Goal: Information Seeking & Learning: Check status

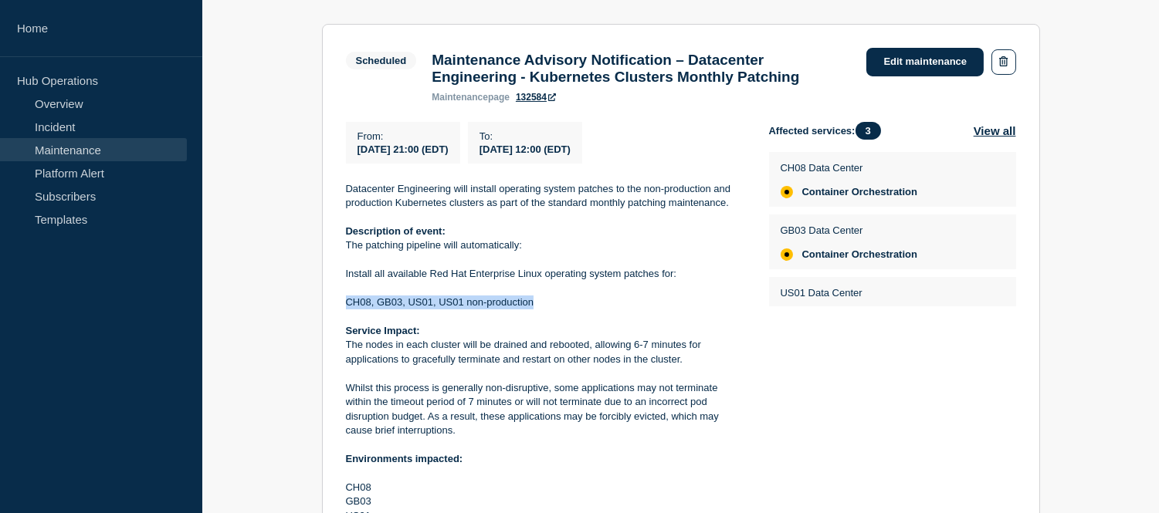
scroll to position [284, 0]
click at [110, 140] on link "Maintenance" at bounding box center [93, 149] width 187 height 23
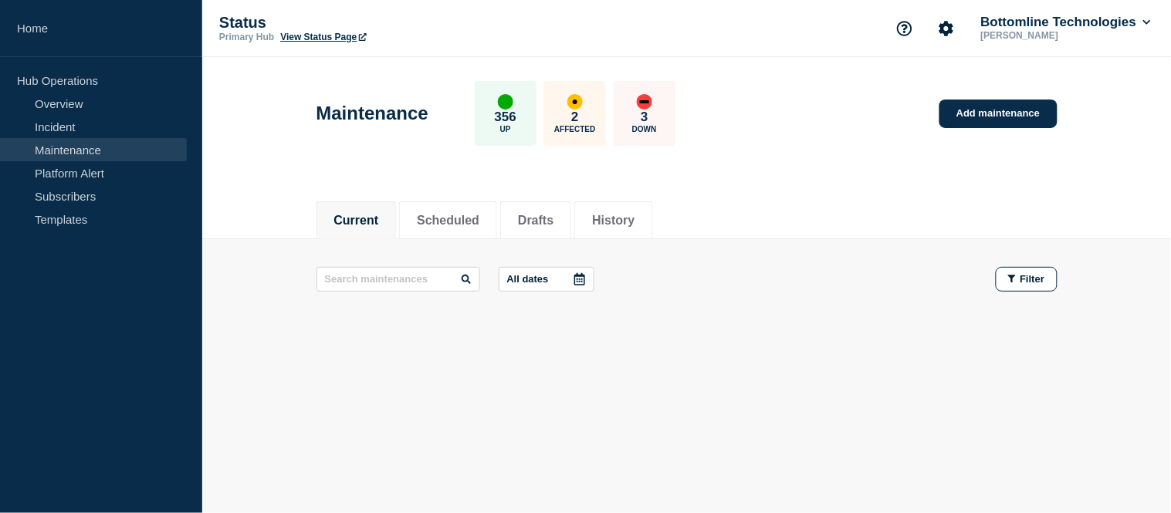
click at [361, 215] on button "Current" at bounding box center [356, 221] width 45 height 14
click at [466, 214] on button "Scheduled" at bounding box center [448, 221] width 63 height 14
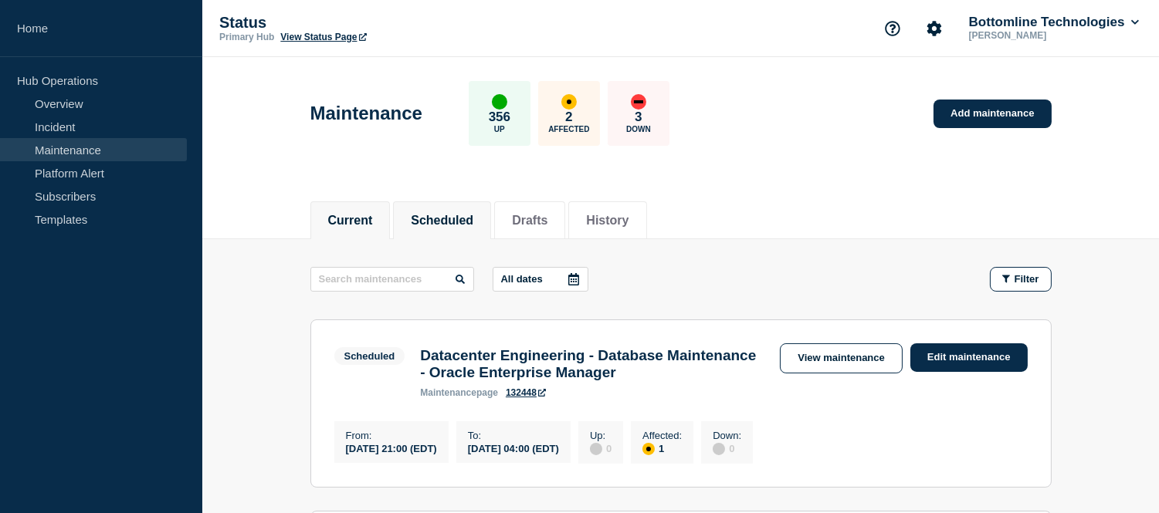
click at [366, 219] on button "Current" at bounding box center [350, 221] width 45 height 14
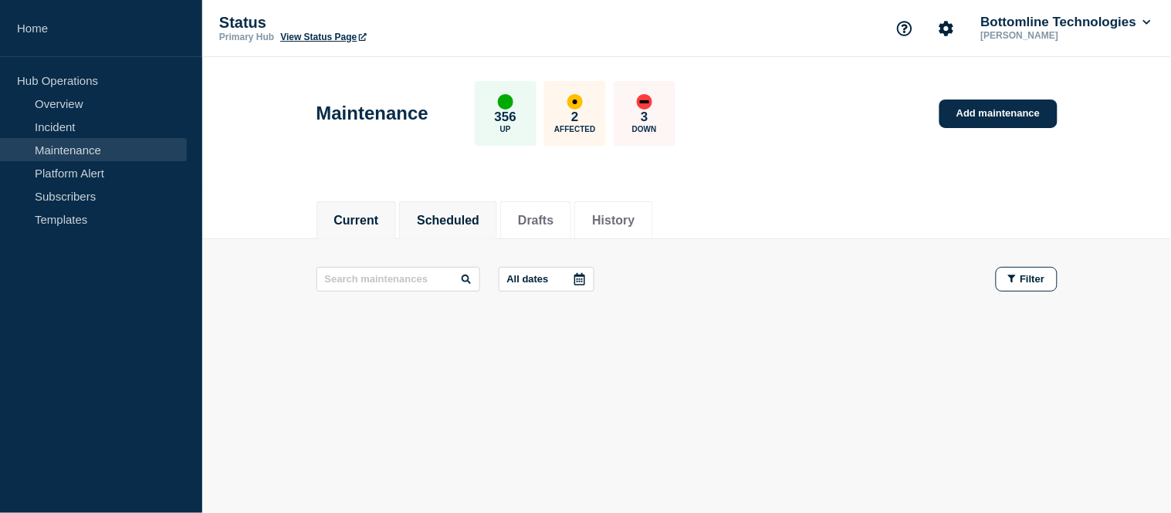
click at [450, 219] on button "Scheduled" at bounding box center [448, 221] width 63 height 14
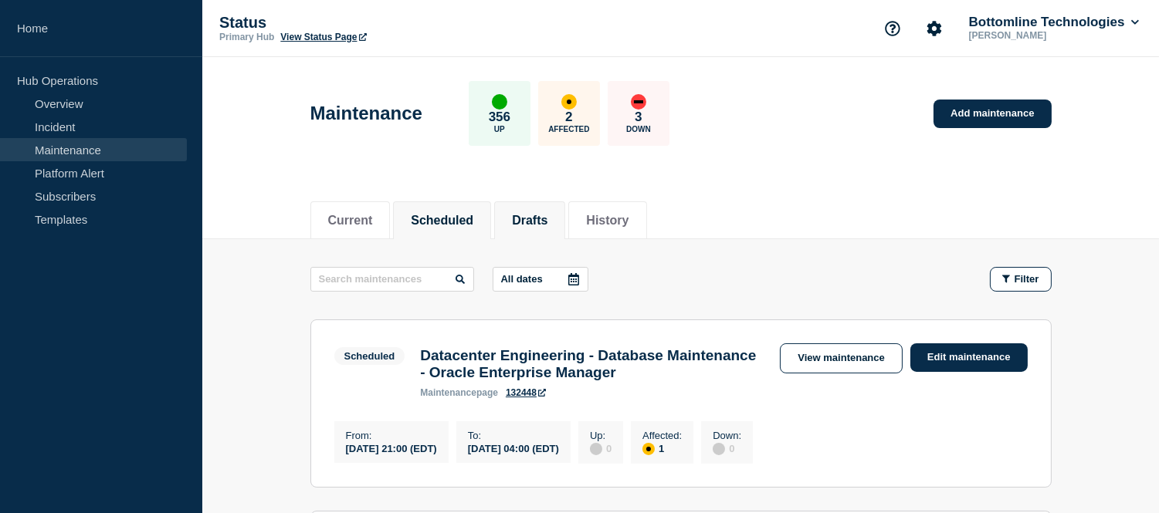
click at [527, 218] on button "Drafts" at bounding box center [530, 221] width 36 height 14
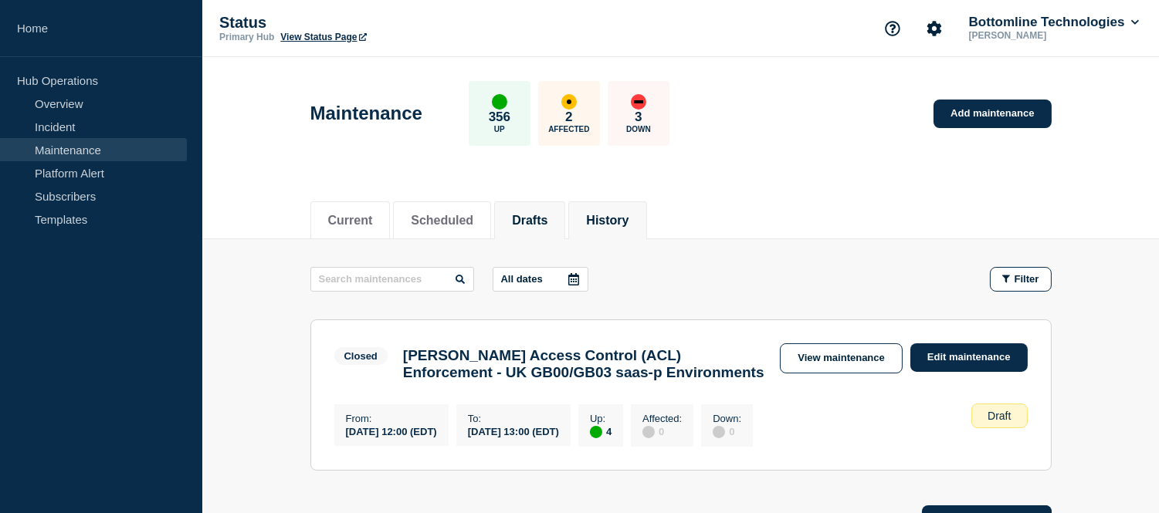
click at [614, 222] on button "History" at bounding box center [607, 221] width 42 height 14
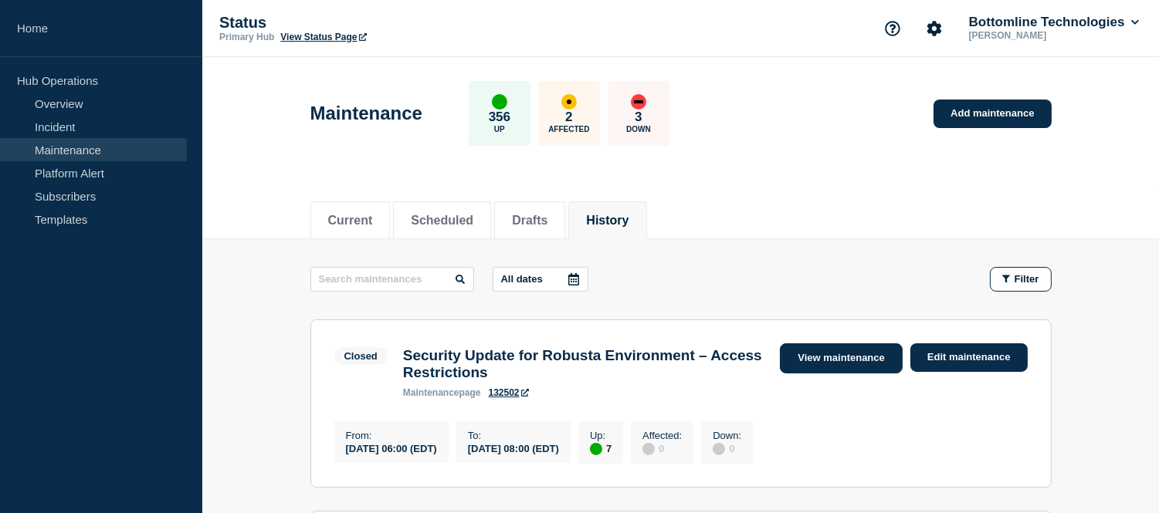
click at [803, 364] on link "View maintenance" at bounding box center [841, 359] width 122 height 30
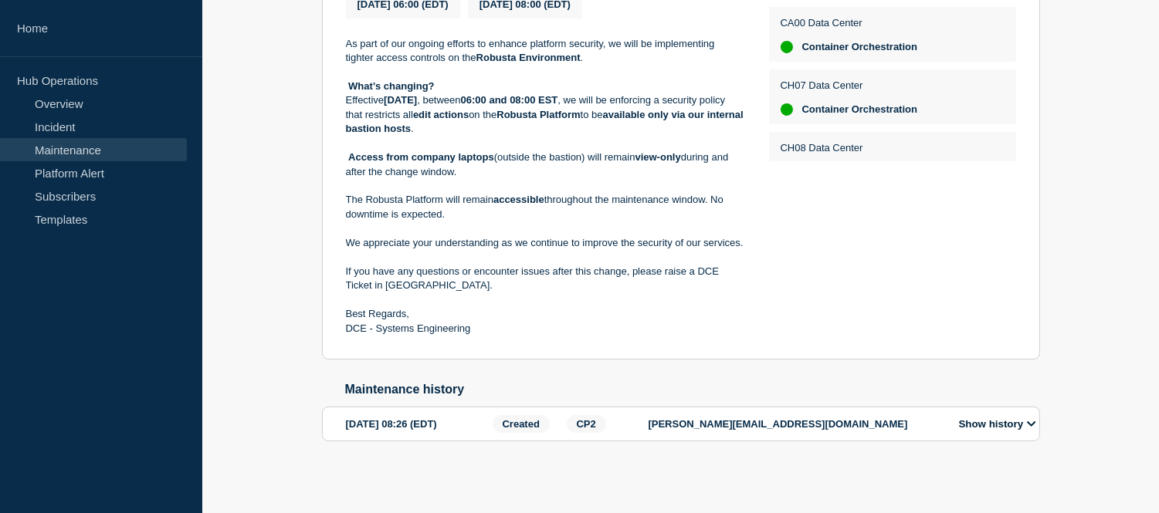
scroll to position [441, 0]
click at [998, 425] on button "Show history" at bounding box center [997, 424] width 86 height 13
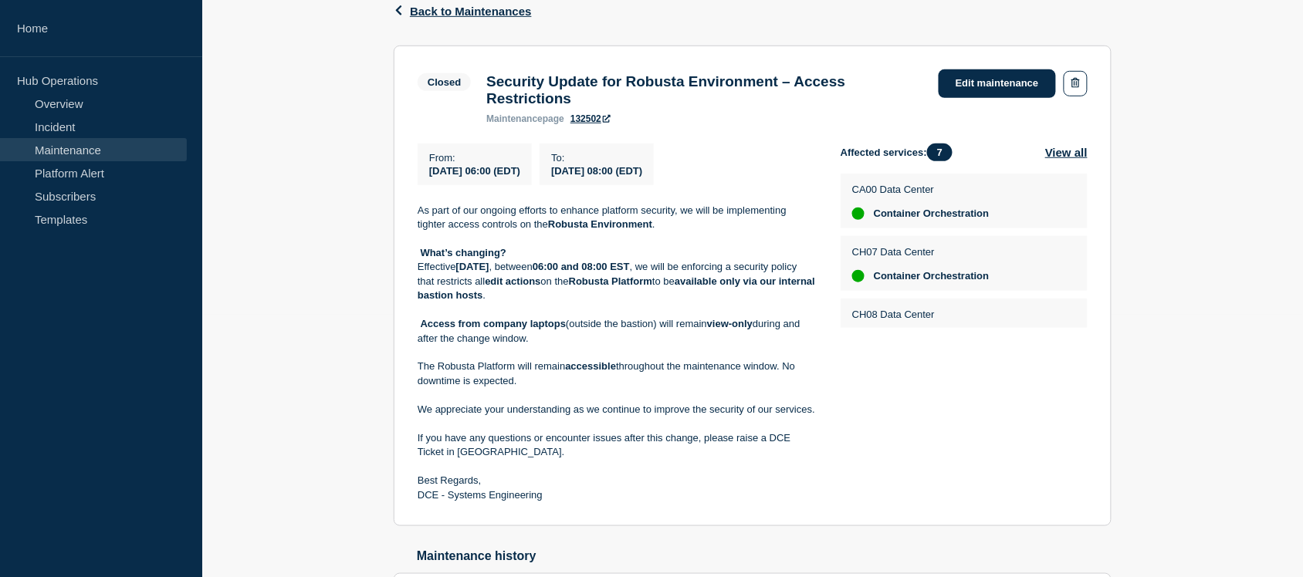
scroll to position [0, 0]
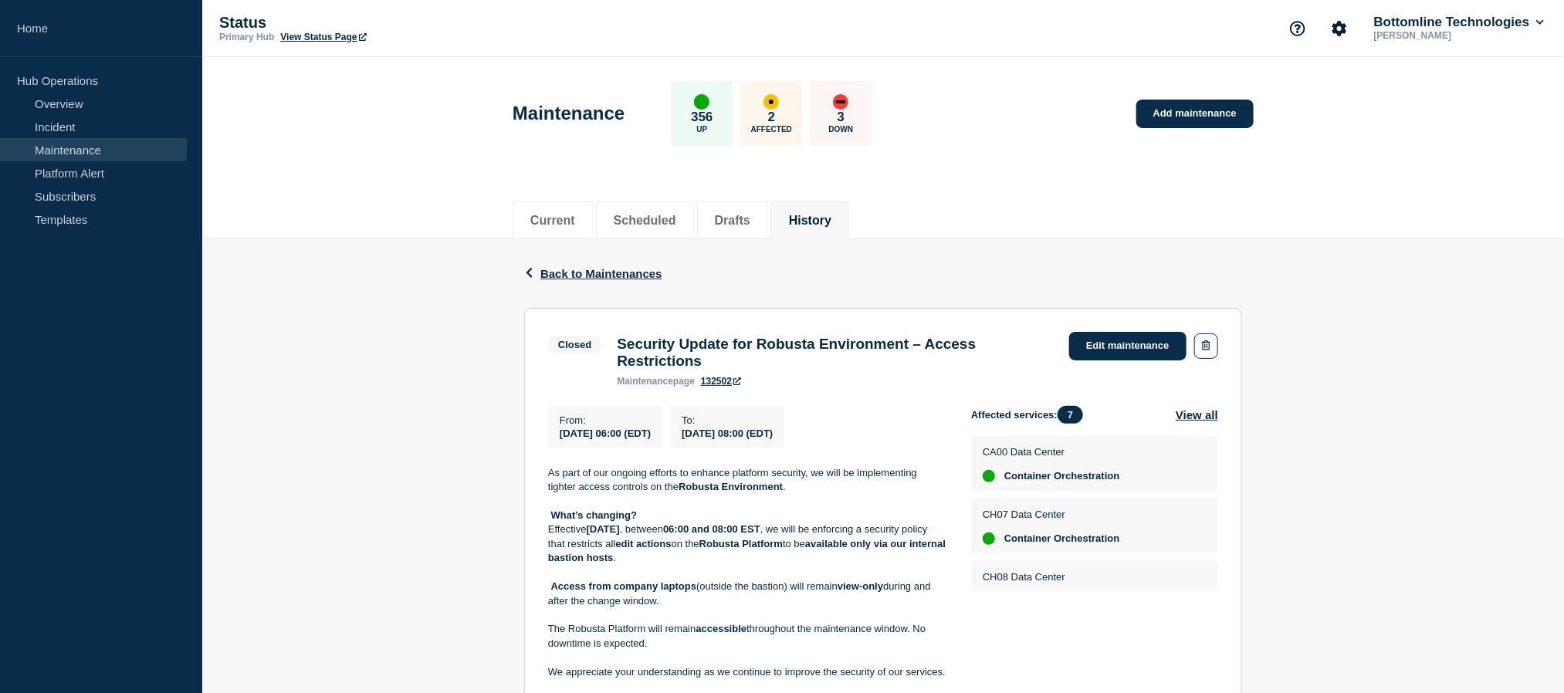
click at [52, 151] on link "Maintenance" at bounding box center [93, 149] width 187 height 23
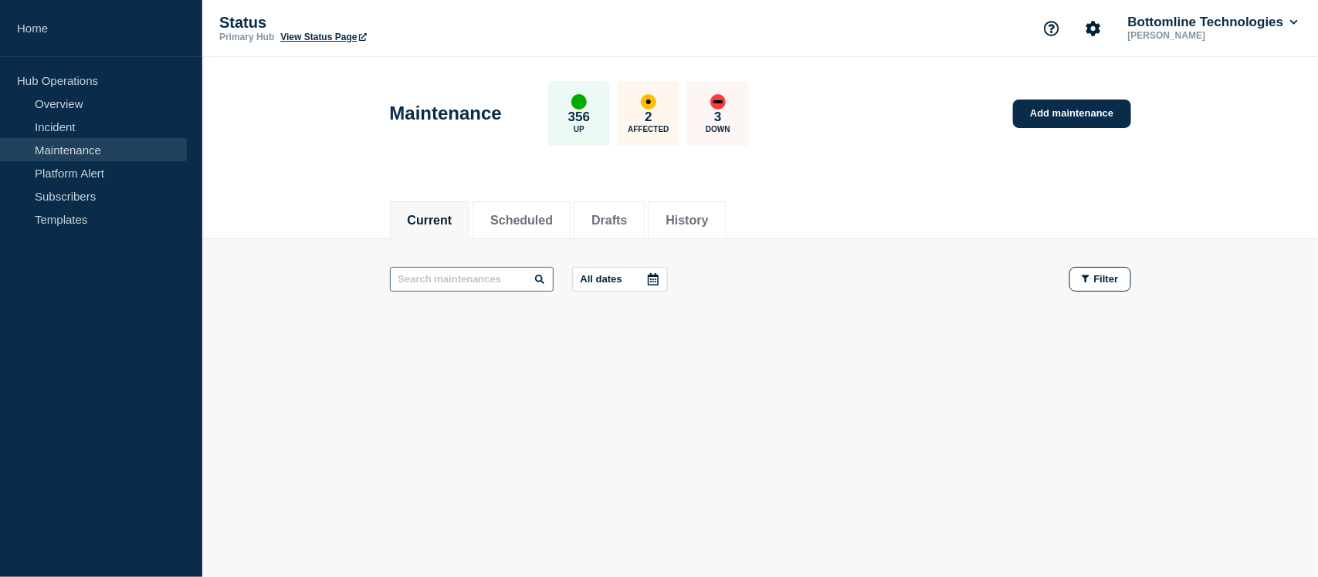
click at [449, 280] on input "text" at bounding box center [472, 279] width 164 height 25
click at [545, 214] on button "Scheduled" at bounding box center [521, 221] width 63 height 14
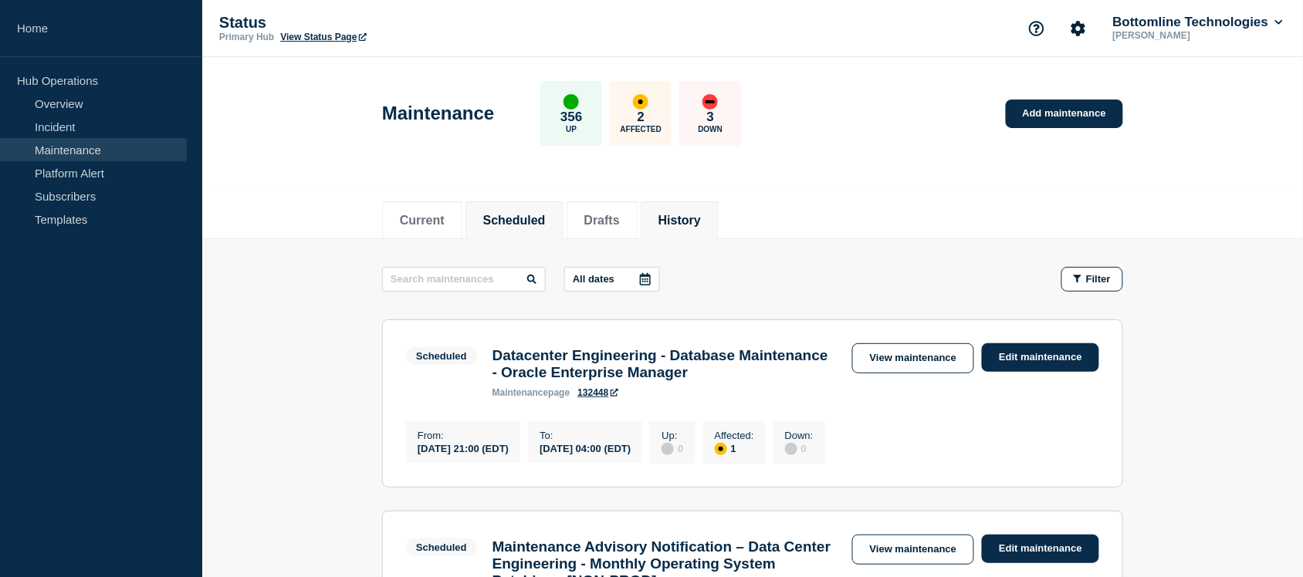
click at [701, 218] on button "History" at bounding box center [680, 221] width 42 height 14
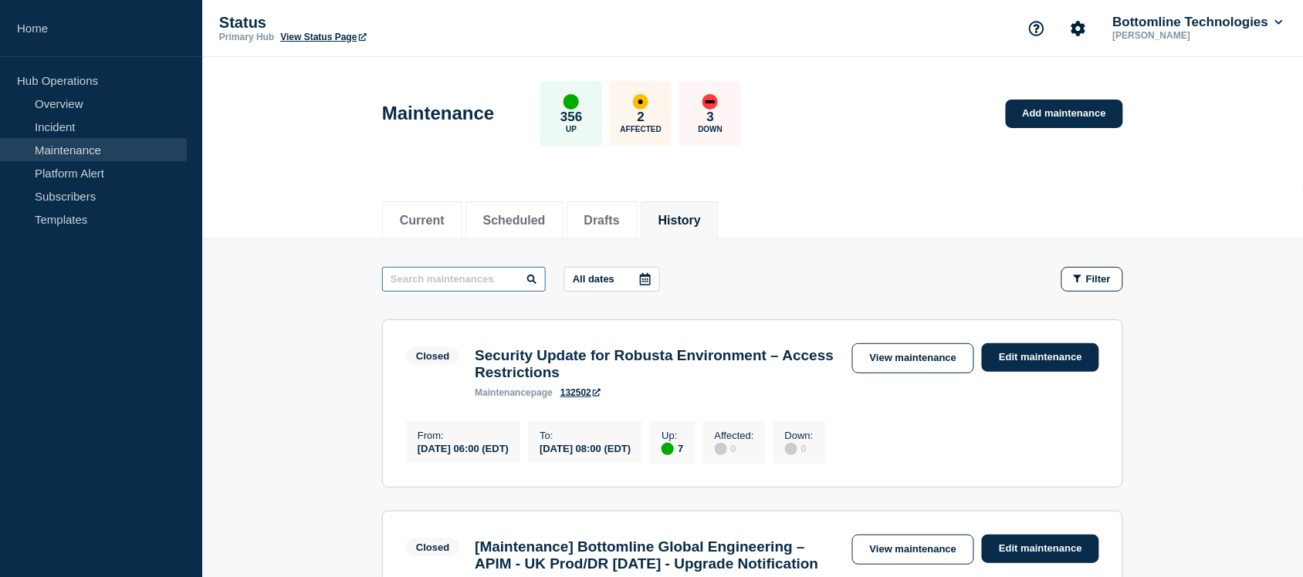
click at [444, 269] on input "text" at bounding box center [464, 279] width 164 height 25
click at [521, 214] on button "Scheduled" at bounding box center [514, 221] width 63 height 14
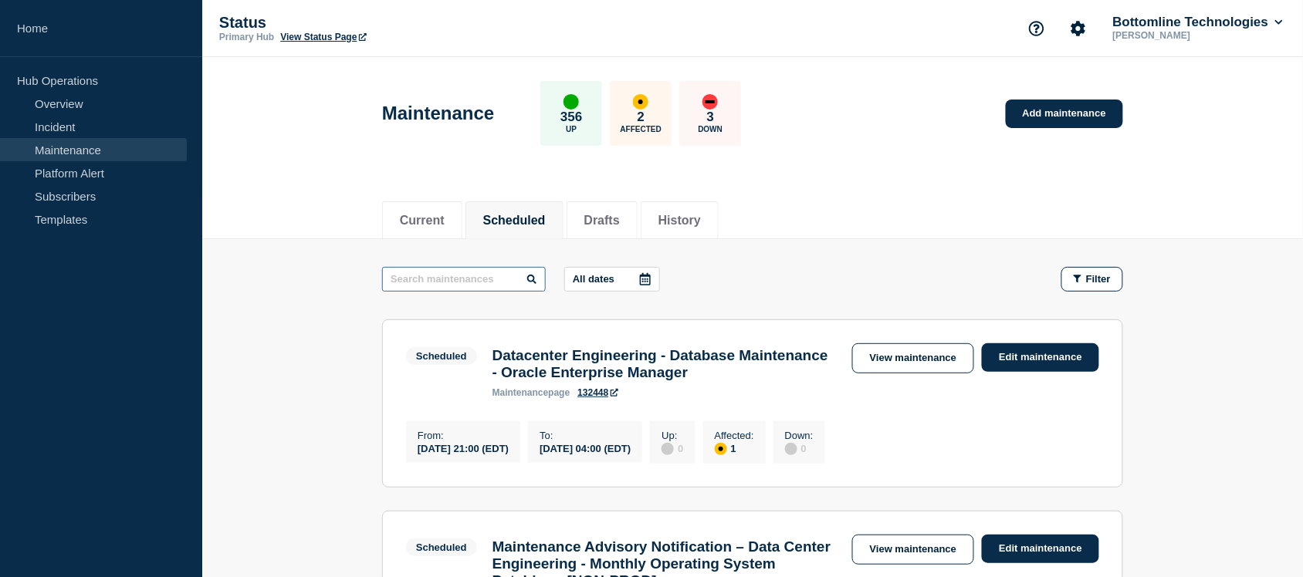
click at [452, 284] on input "text" at bounding box center [464, 279] width 164 height 25
paste input "[Maintenance] Advisory Notification – Infrastructure Engineering - Nutanix [us0…"
type input "[Maintenance] Advisory Notification – Infrastructure Engineering - Nutanix [us0…"
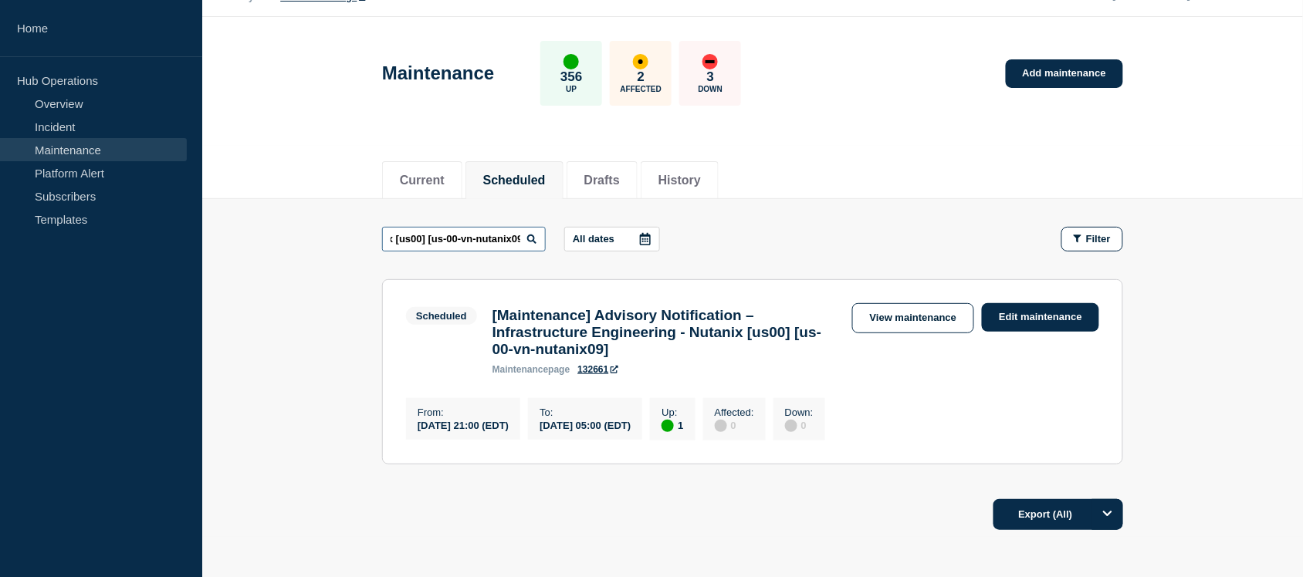
scroll to position [41, 0]
click at [655, 351] on h3 "[Maintenance] Advisory Notification – Infrastructure Engineering - Nutanix [us0…" at bounding box center [665, 331] width 344 height 51
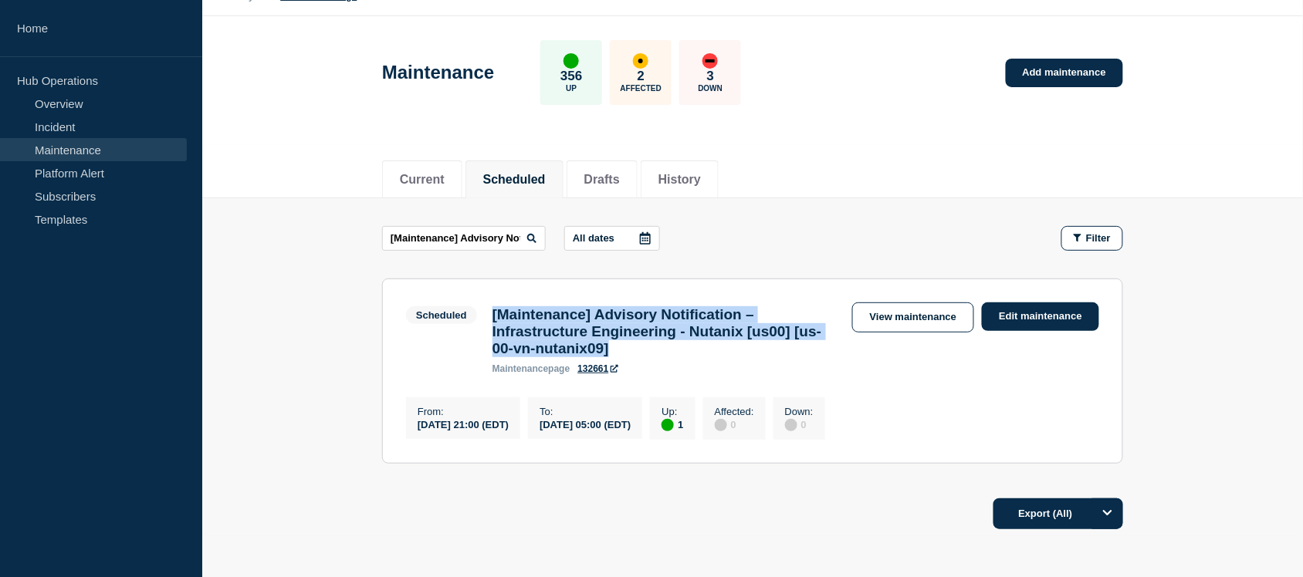
click at [655, 351] on h3 "[Maintenance] Advisory Notification – Infrastructure Engineering - Nutanix [us0…" at bounding box center [665, 331] width 344 height 51
copy h3 "[Maintenance] Advisory Notification – Infrastructure Engineering - Nutanix [us0…"
drag, startPoint x: 544, startPoint y: 439, endPoint x: 418, endPoint y: 435, distance: 125.9
click at [418, 435] on div "From : [DATE] 21:00 (EDT)" at bounding box center [463, 419] width 114 height 42
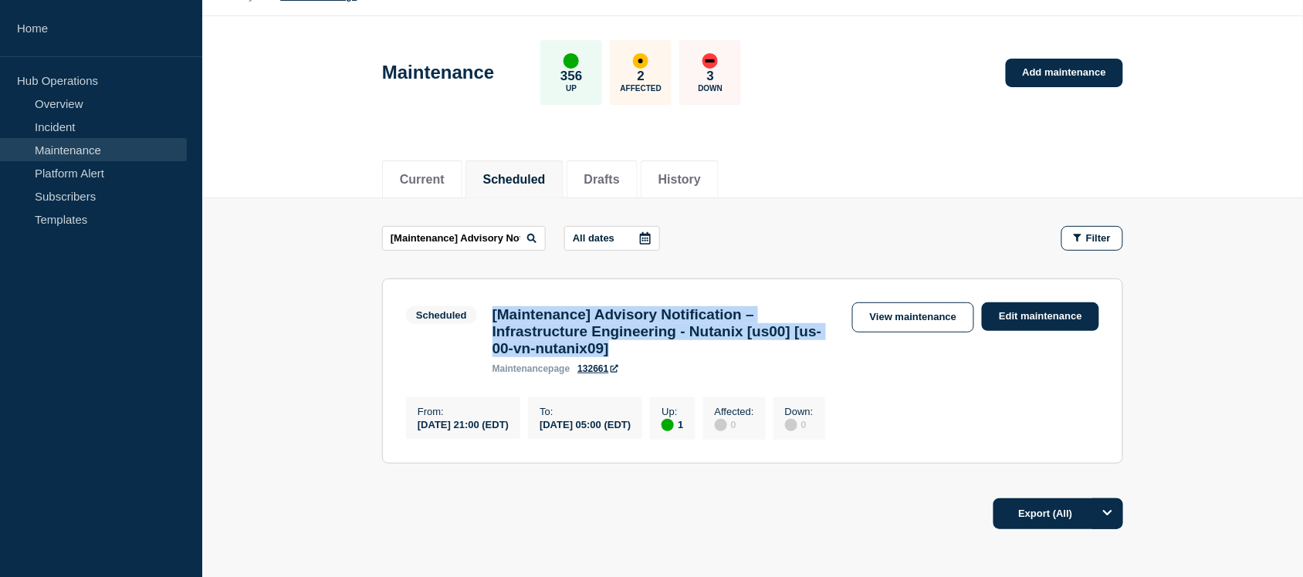
copy div "[DATE] 21:00 (EDT)"
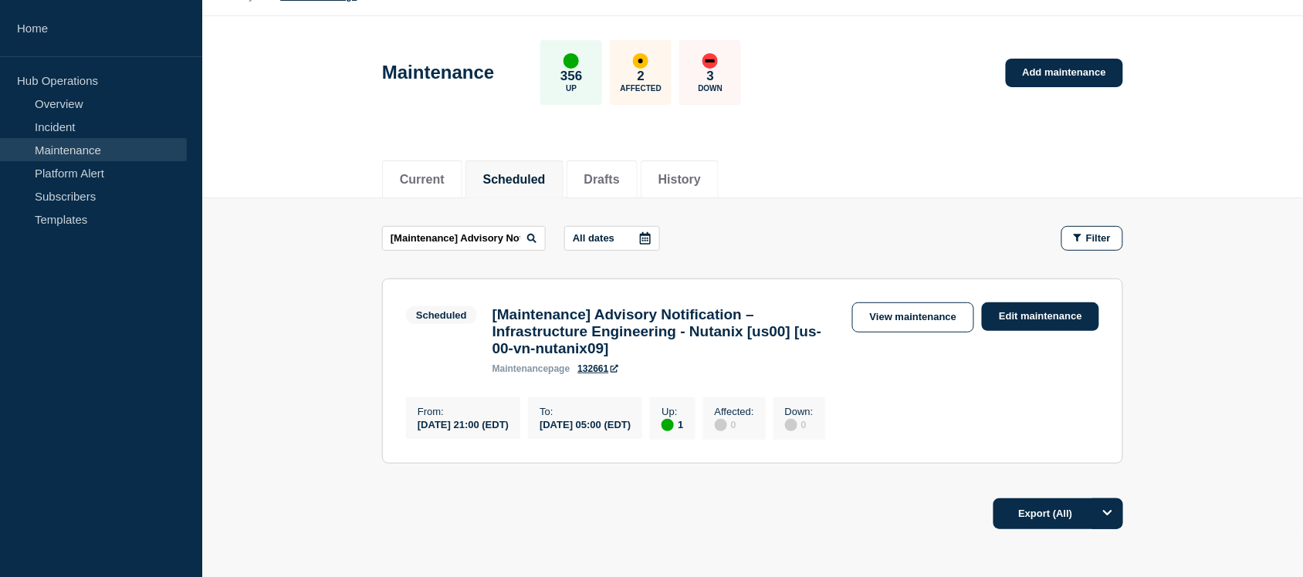
click at [631, 431] on div "[DATE] 05:00 (EDT)" at bounding box center [585, 424] width 91 height 13
copy div "[DATE] 05:00 (EDT)"
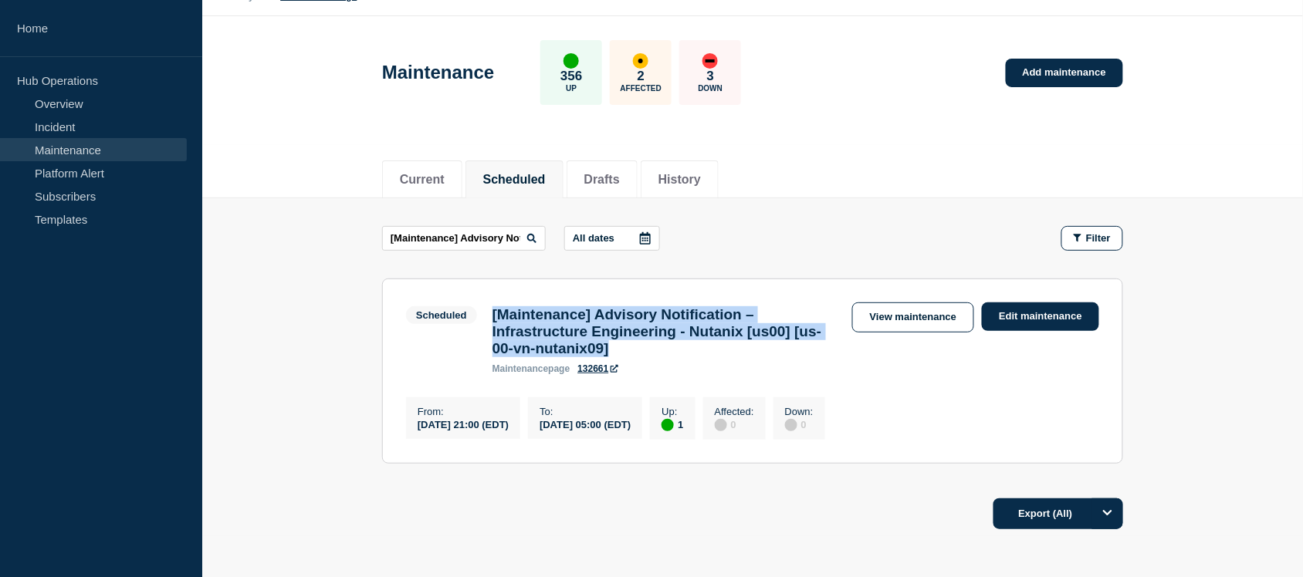
drag, startPoint x: 719, startPoint y: 365, endPoint x: 491, endPoint y: 321, distance: 232.0
click at [491, 321] on div "[Maintenance] Advisory Notification – Infrastructure Engineering - Nutanix [us0…" at bounding box center [665, 340] width 360 height 68
copy h3 "[Maintenance] Advisory Notification – Infrastructure Engineering - Nutanix [us0…"
click at [873, 317] on link "View maintenance" at bounding box center [913, 318] width 122 height 30
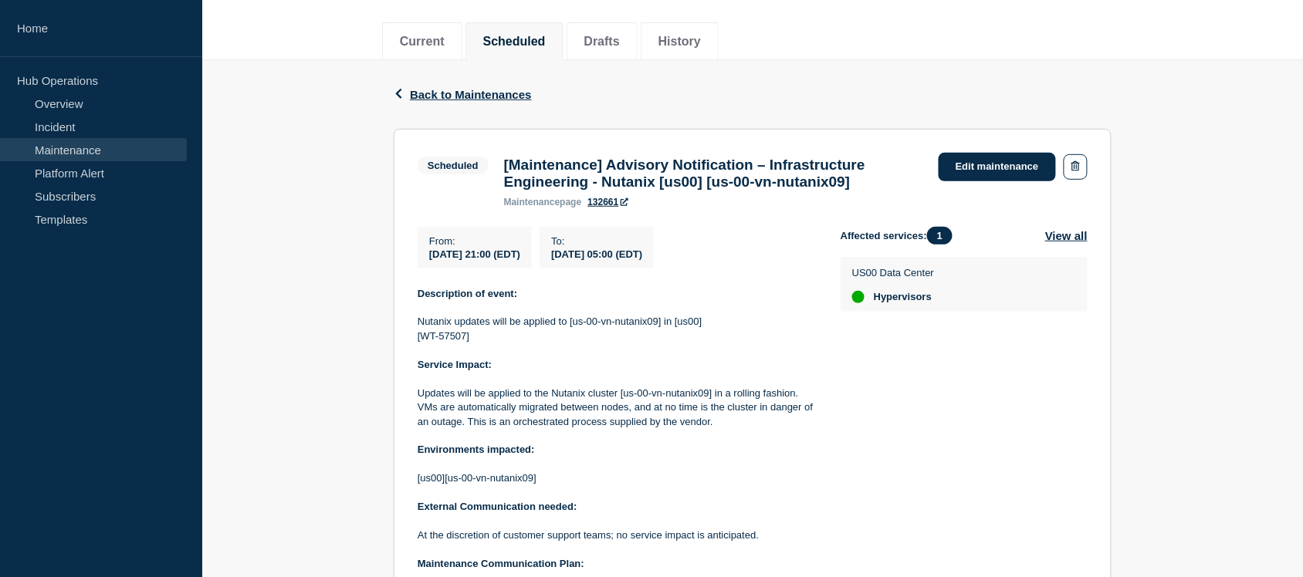
scroll to position [189, 0]
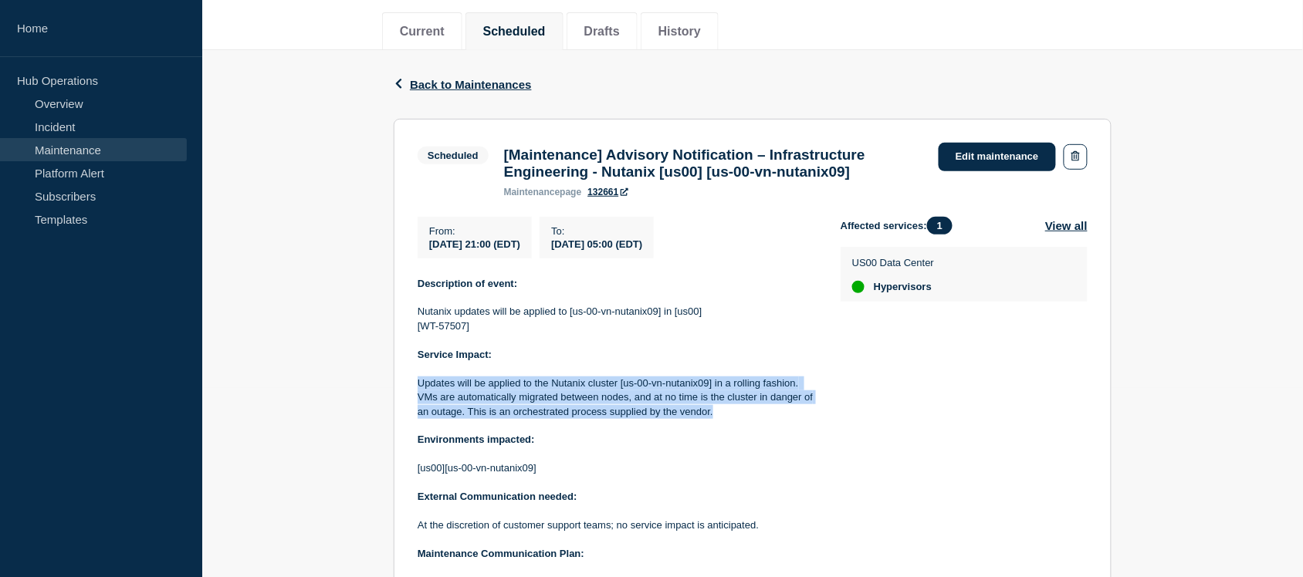
drag, startPoint x: 732, startPoint y: 440, endPoint x: 418, endPoint y: 411, distance: 315.5
click at [418, 411] on p "Updates will be applied to the Nutanix cluster [us-00-vn-nutanix09] in a rollin…" at bounding box center [617, 398] width 398 height 42
copy p "Updates will be applied to the Nutanix cluster [us-00-vn-nutanix09] in a rollin…"
